Goal: Information Seeking & Learning: Learn about a topic

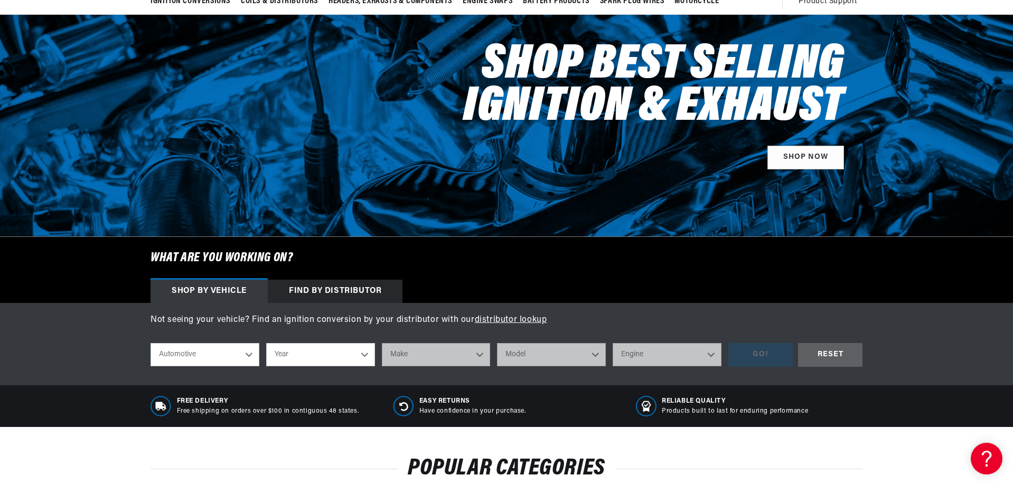
click at [248, 358] on select "Automotive Agricultural Industrial Marine Motorcycle" at bounding box center [205, 354] width 109 height 23
click at [151, 343] on select "Automotive Agricultural Industrial Marine Motorcycle" at bounding box center [205, 354] width 109 height 23
click at [311, 353] on select "Year 2026 2025 2024 2023 2022 2021 2020 2019 2018 2017 2016 2015 2014 2013 2012…" at bounding box center [320, 354] width 109 height 23
select select "1968"
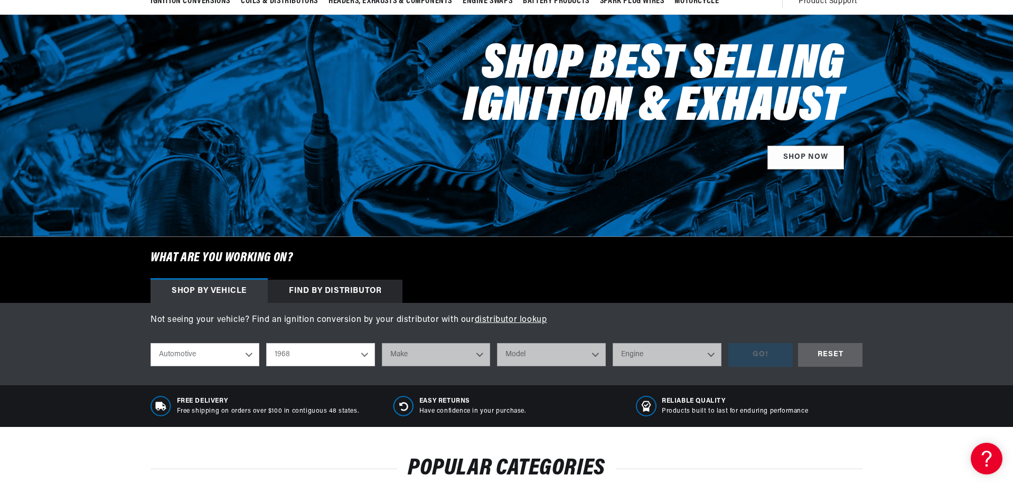
click at [266, 343] on select "Year 2026 2025 2024 2023 2022 2021 2020 2019 2018 2017 2016 2015 2014 2013 2012…" at bounding box center [320, 354] width 109 height 23
select select "1968"
click at [441, 351] on select "Make Alfa Romeo American Motors Aston Martin Austin Austin Healey Avanti Bentle…" at bounding box center [436, 354] width 109 height 23
select select "Jeep"
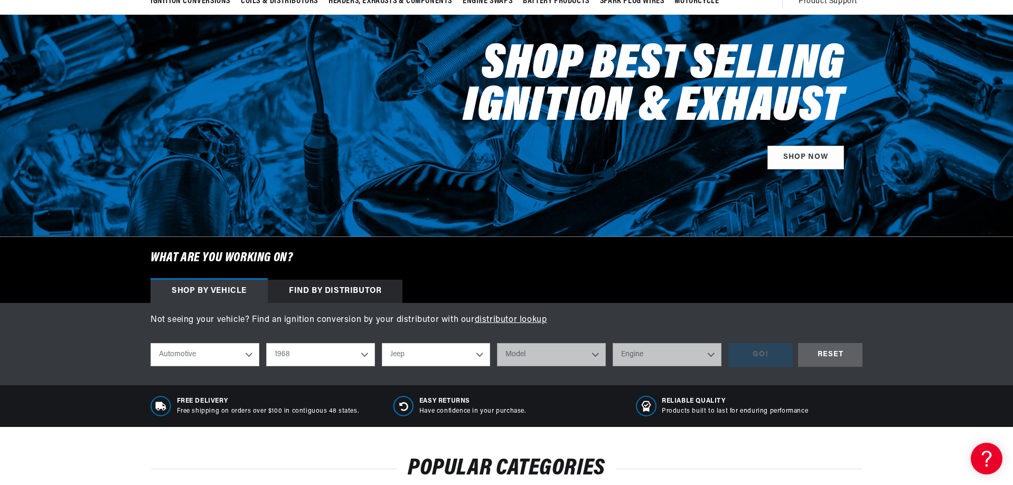
click at [382, 343] on select "Make Alfa Romeo American Motors Aston Martin Austin Austin Healey Avanti Bentle…" at bounding box center [436, 354] width 109 height 23
select select "Jeep"
click at [530, 356] on select "Model CJ5 CJ6 DJ5 DJ6 J-100 J-2500 J-2600 J-2700 J-2800 J-3500 J-3600 J-3700 J-…" at bounding box center [551, 354] width 109 height 23
select select "CJ5"
click at [497, 343] on select "Model CJ5 CJ6 DJ5 DJ6 J-100 J-2500 J-2600 J-2700 J-2800 J-3500 J-3600 J-3700 J-…" at bounding box center [551, 354] width 109 height 23
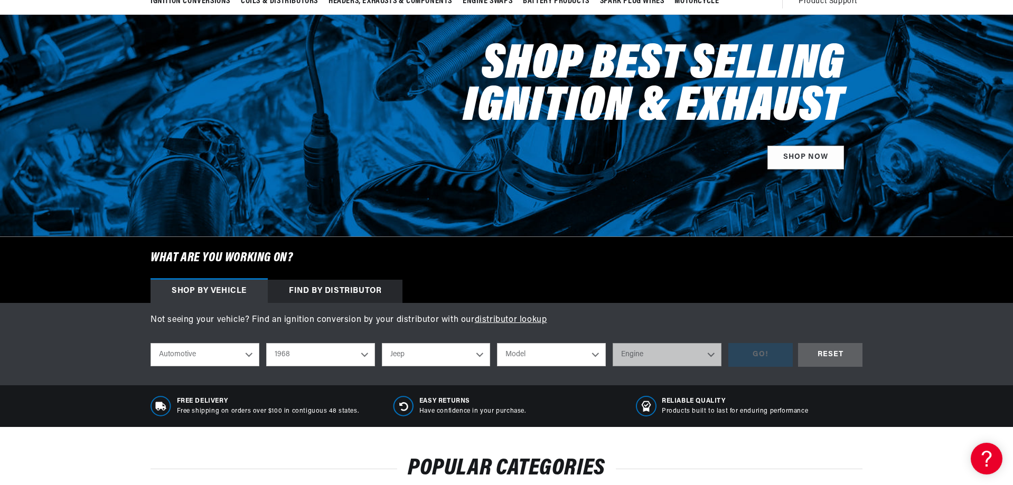
select select "CJ5"
click at [660, 348] on select "Engine 2.2L 3.7L 3.8L 4.2L 4.6L" at bounding box center [667, 354] width 109 height 23
select select "4.2L"
click at [613, 343] on select "Engine 2.2L 3.7L 3.8L 4.2L 4.6L" at bounding box center [667, 354] width 109 height 23
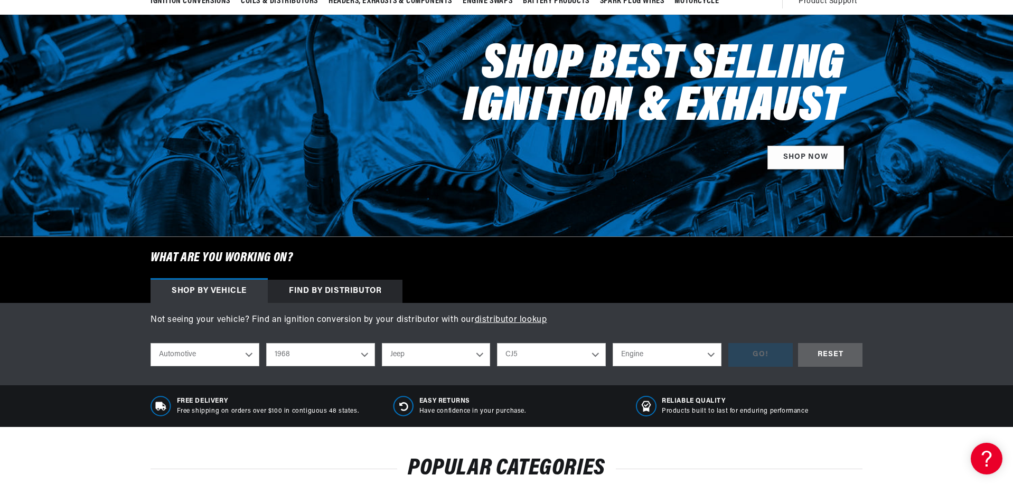
select select "4.2L"
click at [764, 356] on div "GO!" at bounding box center [760, 355] width 64 height 24
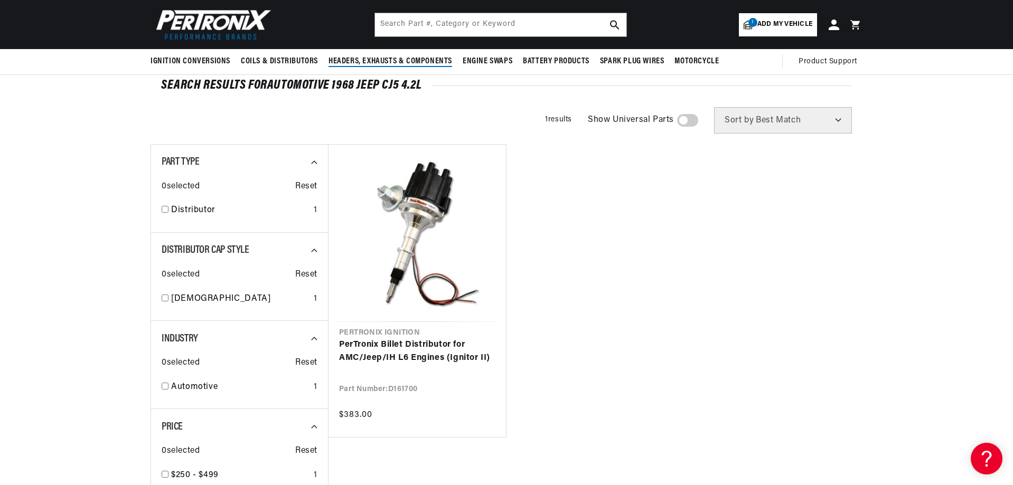
scroll to position [53, 0]
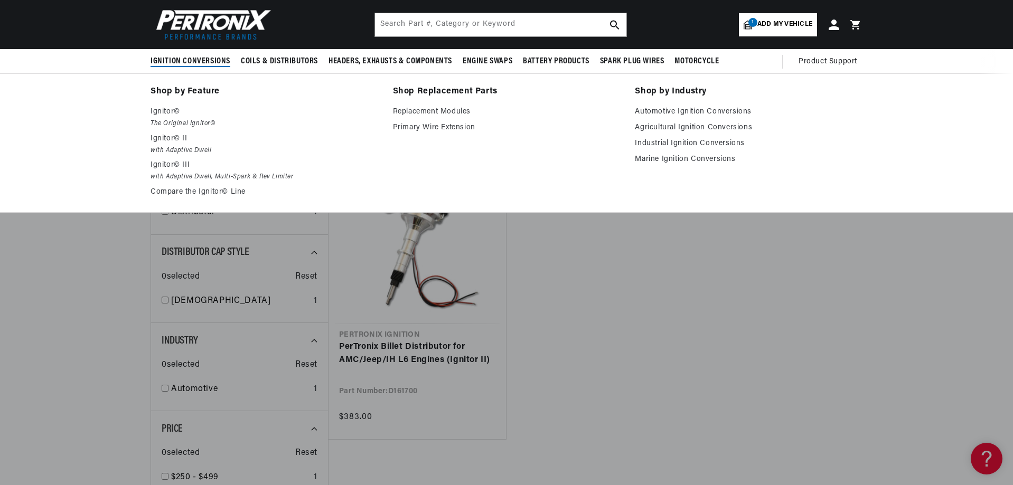
click at [197, 62] on span "Ignition Conversions" at bounding box center [191, 61] width 80 height 11
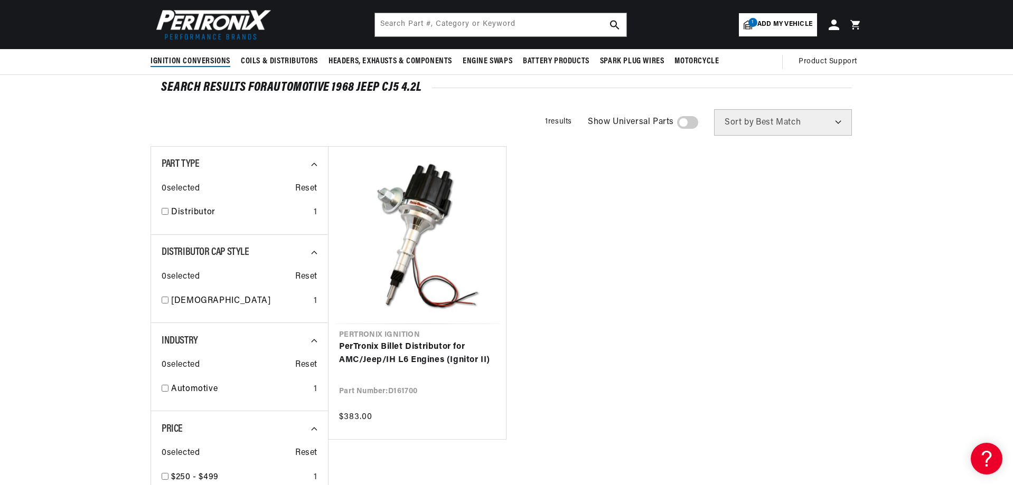
click at [198, 61] on span "Ignition Conversions" at bounding box center [191, 61] width 80 height 11
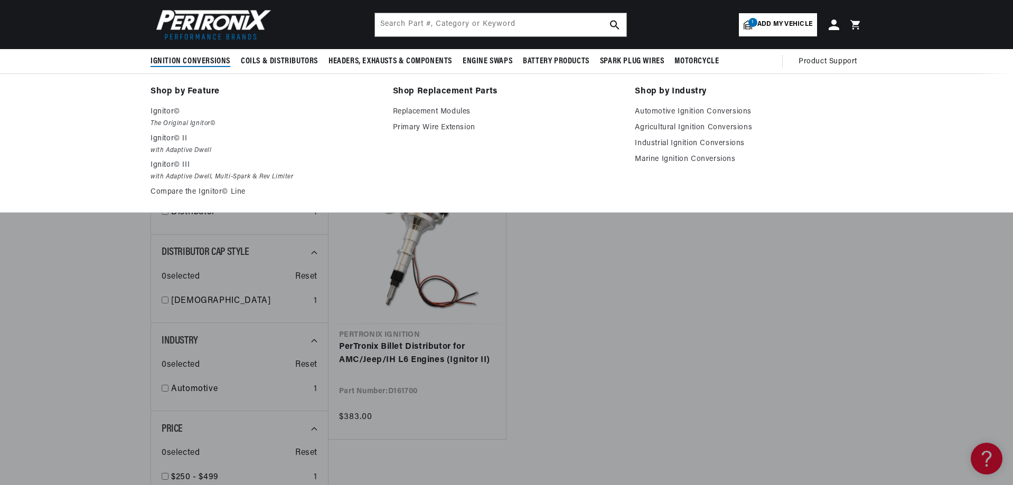
scroll to position [0, 0]
click at [690, 111] on link "Automotive Ignition Conversions" at bounding box center [749, 112] width 228 height 13
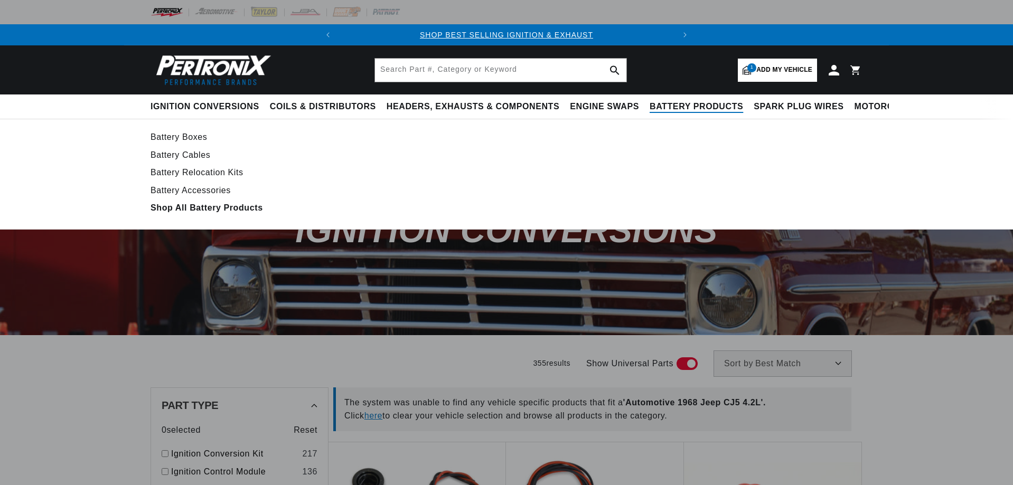
select select "1968"
select select "Jeep"
select select "4.2L"
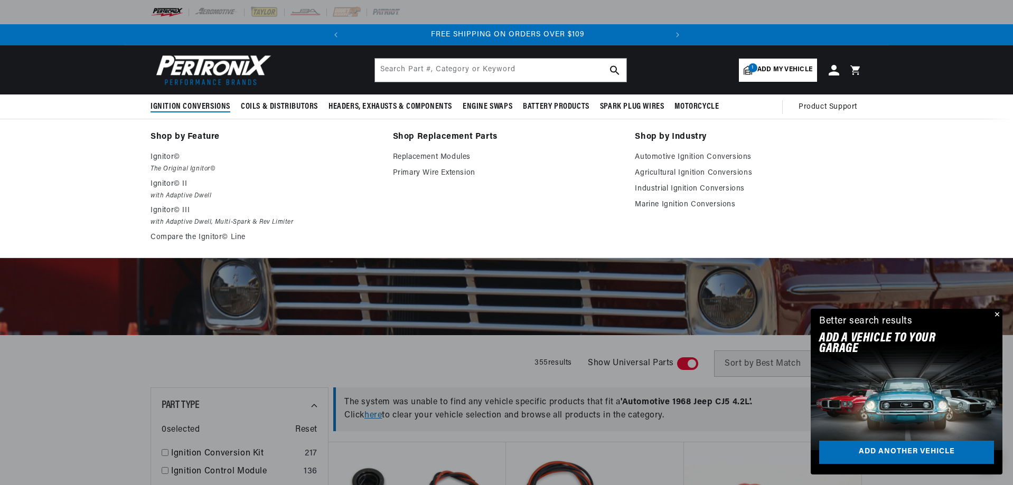
scroll to position [0, 320]
click at [174, 190] on p "Ignitor© II" at bounding box center [265, 184] width 228 height 13
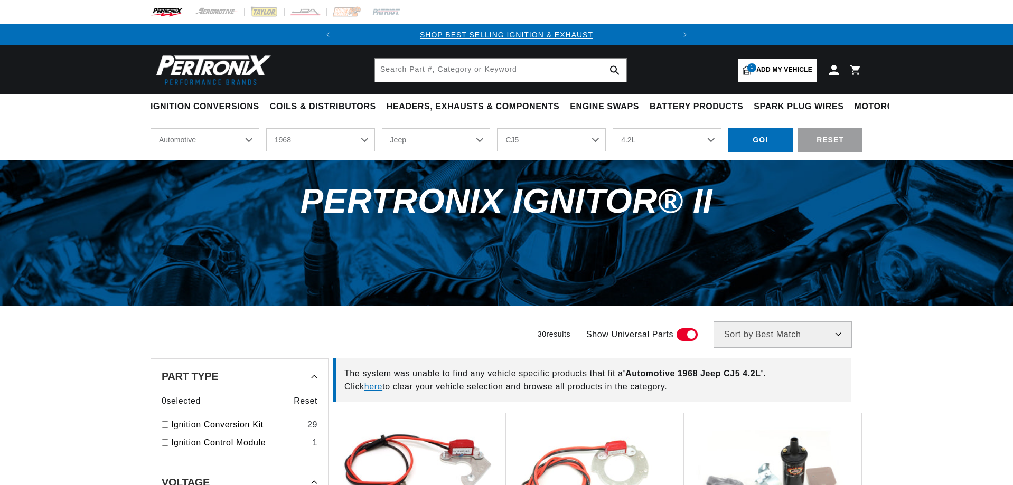
select select "1968"
select select "Jeep"
select select "4.2L"
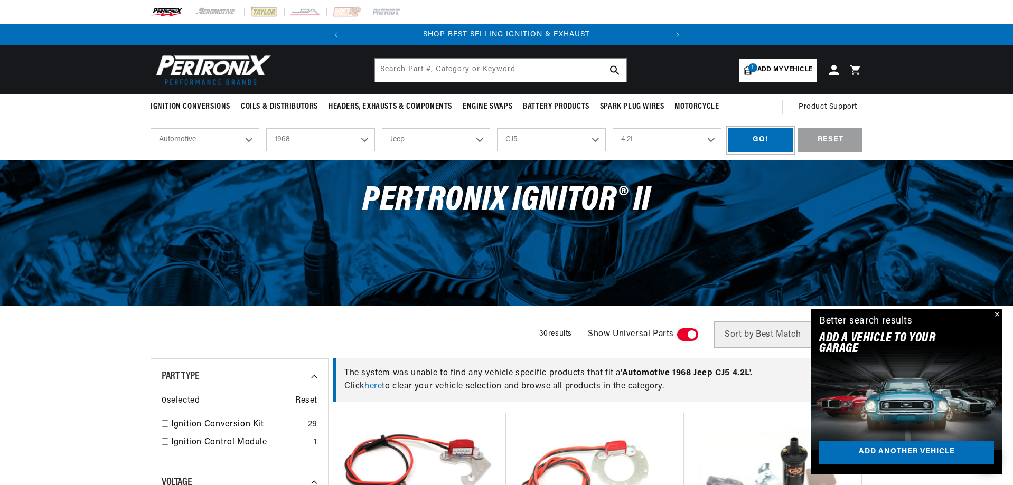
click at [775, 146] on div "GO!" at bounding box center [760, 140] width 64 height 24
